Goal: Task Accomplishment & Management: Complete application form

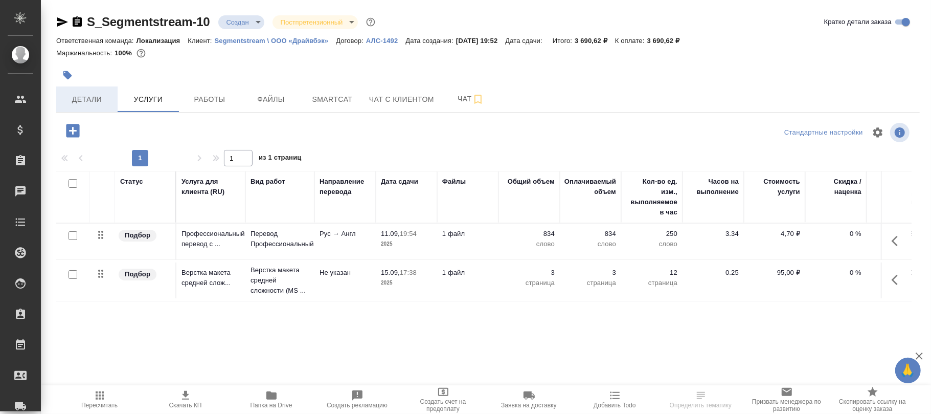
click at [95, 101] on span "Детали" at bounding box center [86, 99] width 49 height 13
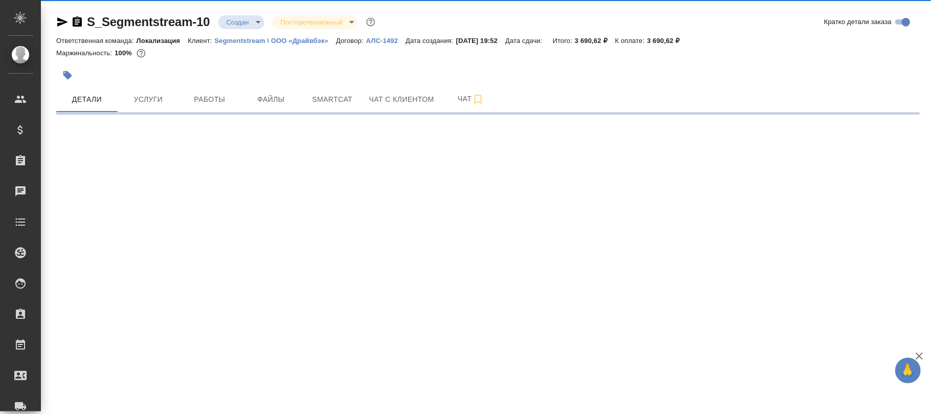
select select "RU"
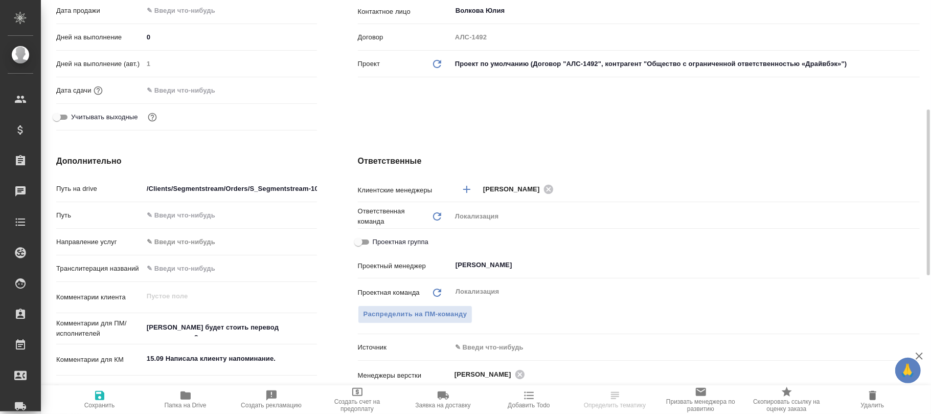
type textarea "x"
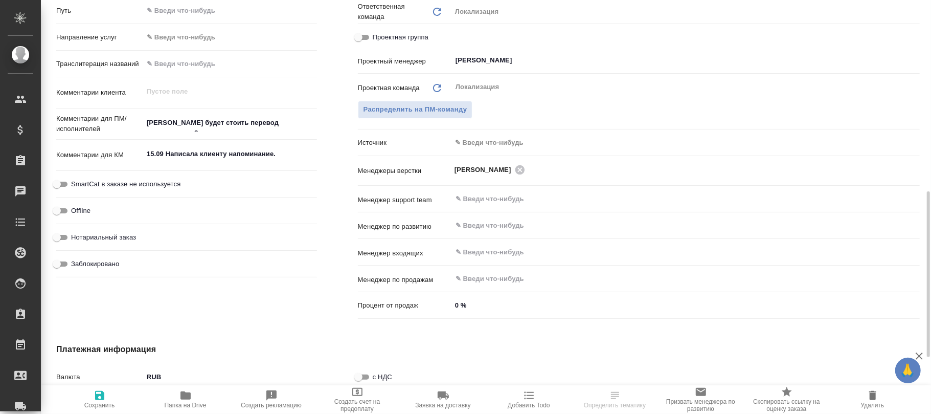
scroll to position [616, 0]
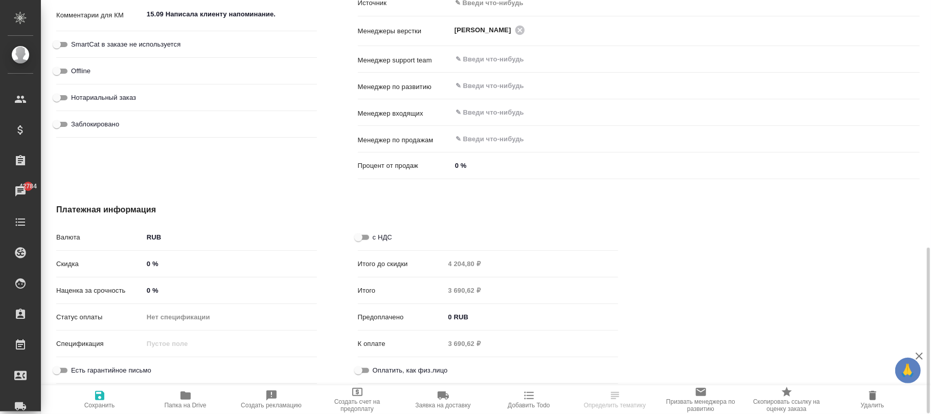
click at [366, 238] on input "с НДС" at bounding box center [358, 237] width 37 height 12
checkbox input "true"
type textarea "x"
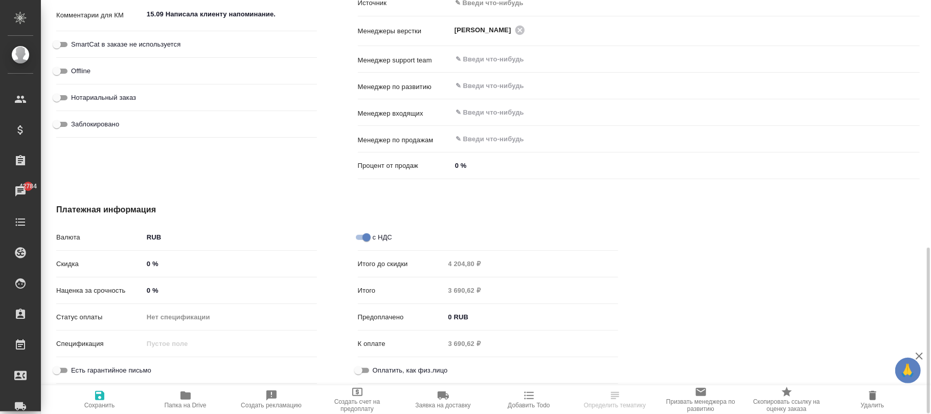
drag, startPoint x: 97, startPoint y: 399, endPoint x: 234, endPoint y: 315, distance: 160.3
click at [99, 399] on icon "button" at bounding box center [100, 395] width 12 height 12
type textarea "x"
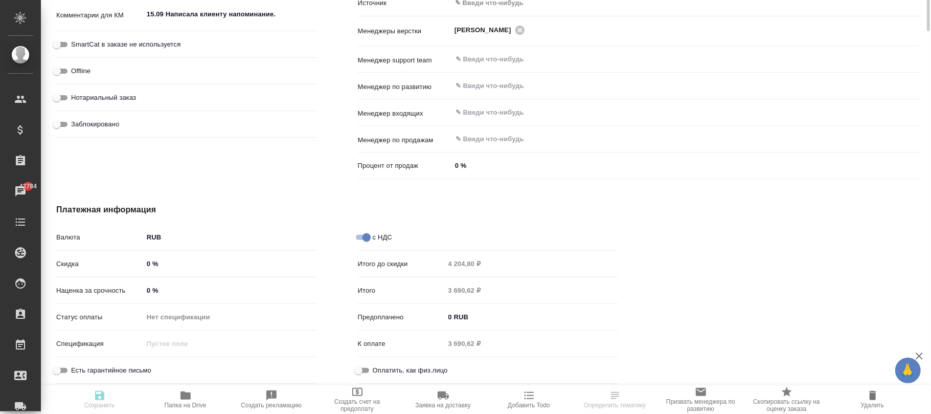
scroll to position [344, 0]
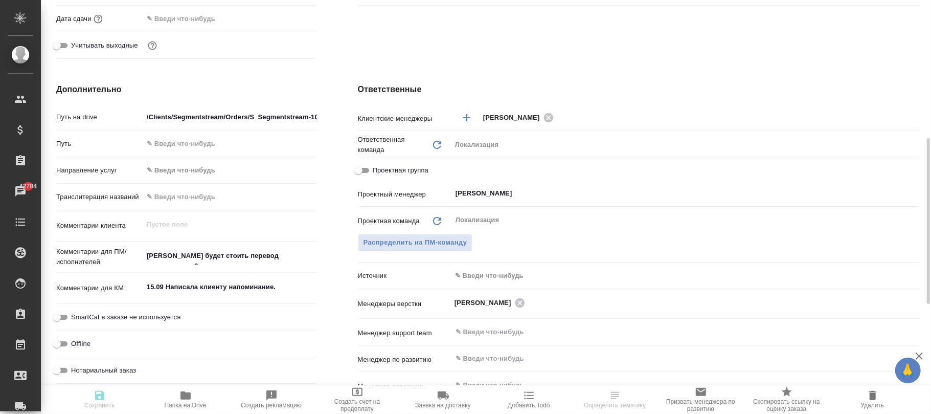
type textarea "x"
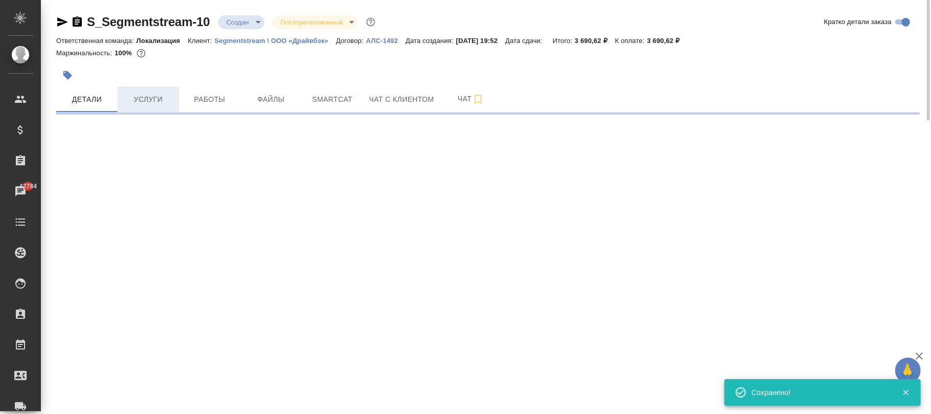
select select "RU"
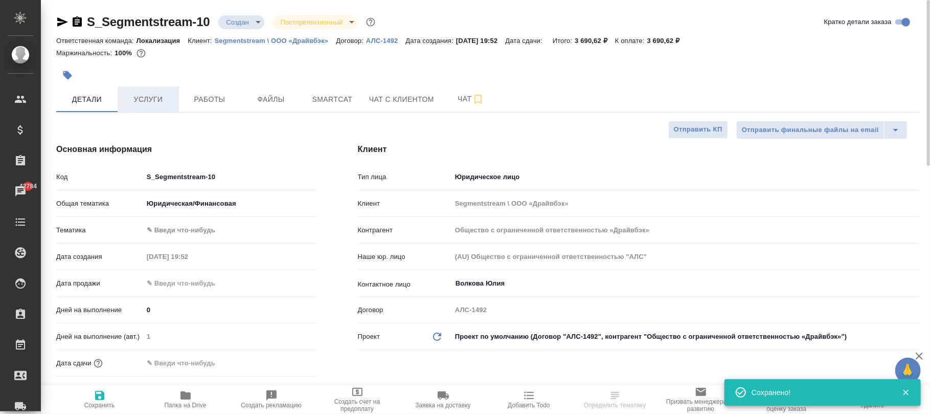
click at [160, 91] on button "Услуги" at bounding box center [148, 99] width 61 height 26
type textarea "x"
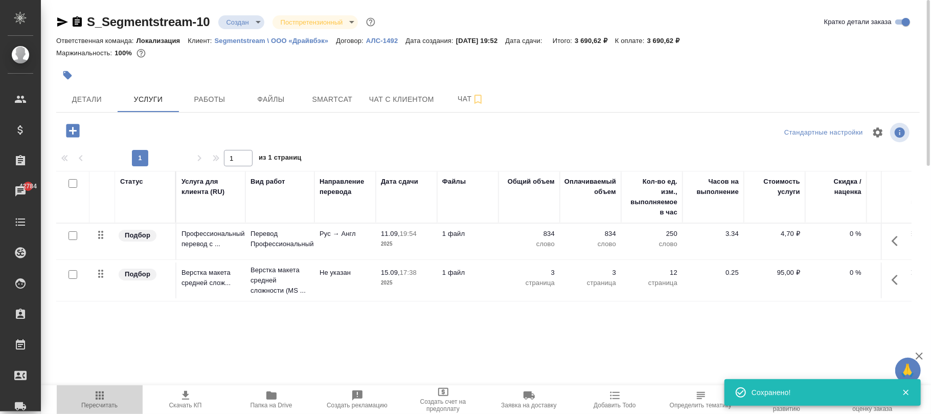
click at [97, 395] on icon "button" at bounding box center [100, 395] width 8 height 8
click at [89, 93] on span "Детали" at bounding box center [86, 99] width 49 height 13
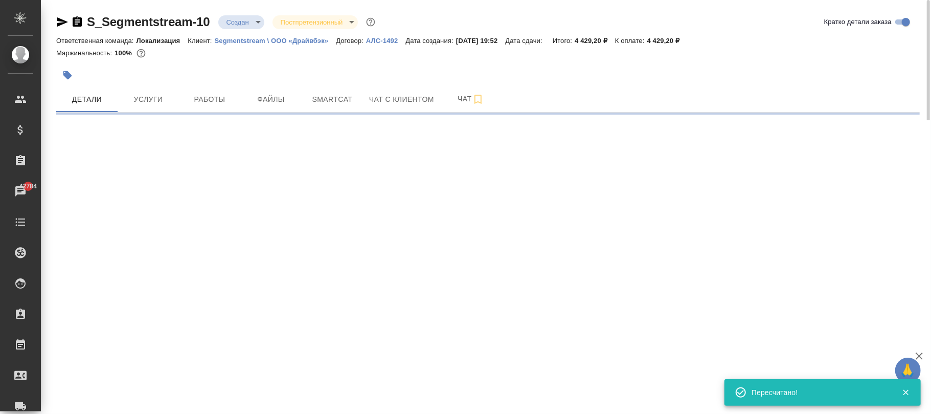
select select "RU"
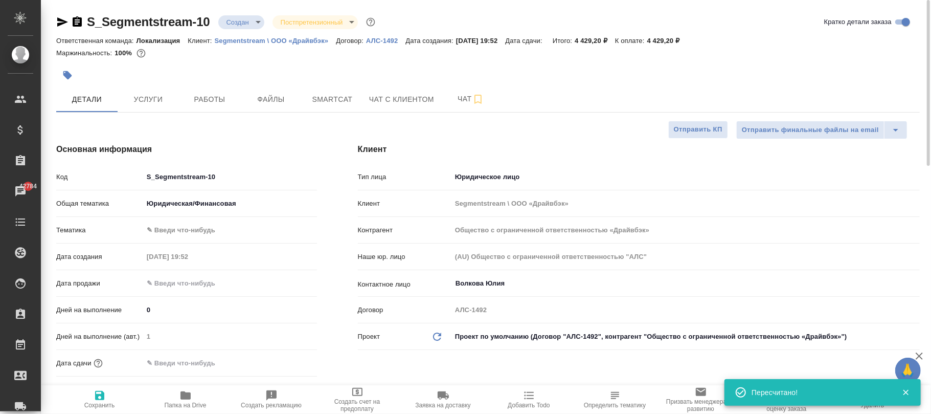
type textarea "x"
click at [94, 399] on icon "button" at bounding box center [100, 395] width 12 height 12
type textarea "x"
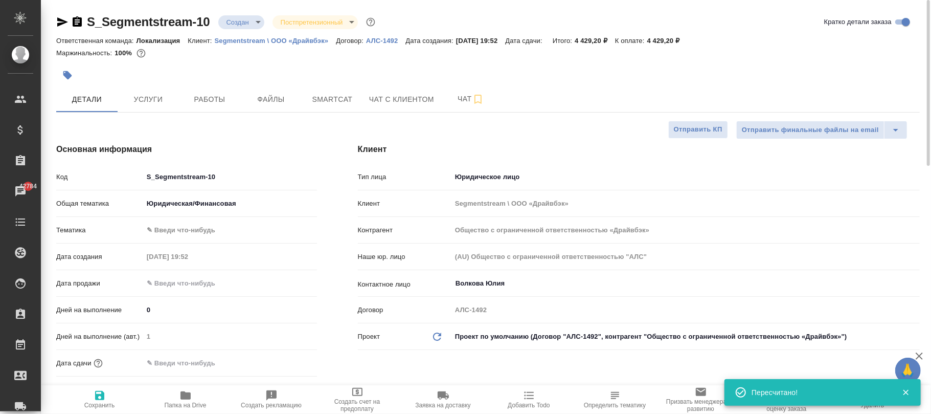
type textarea "x"
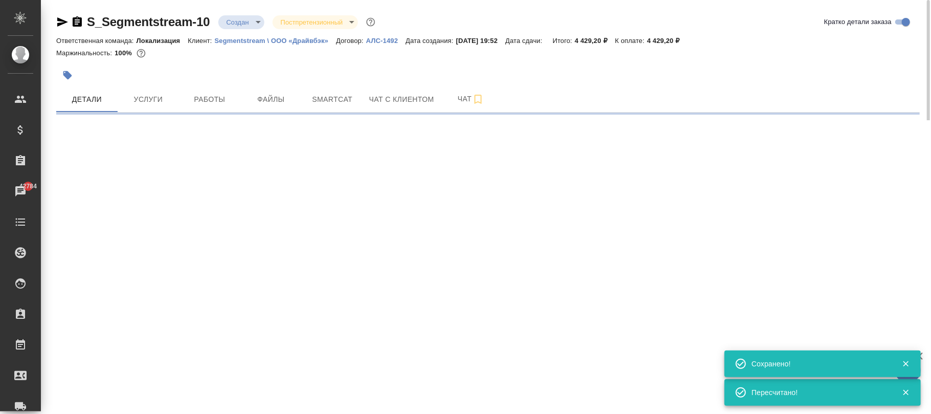
select select "RU"
